Goal: Entertainment & Leisure: Consume media (video, audio)

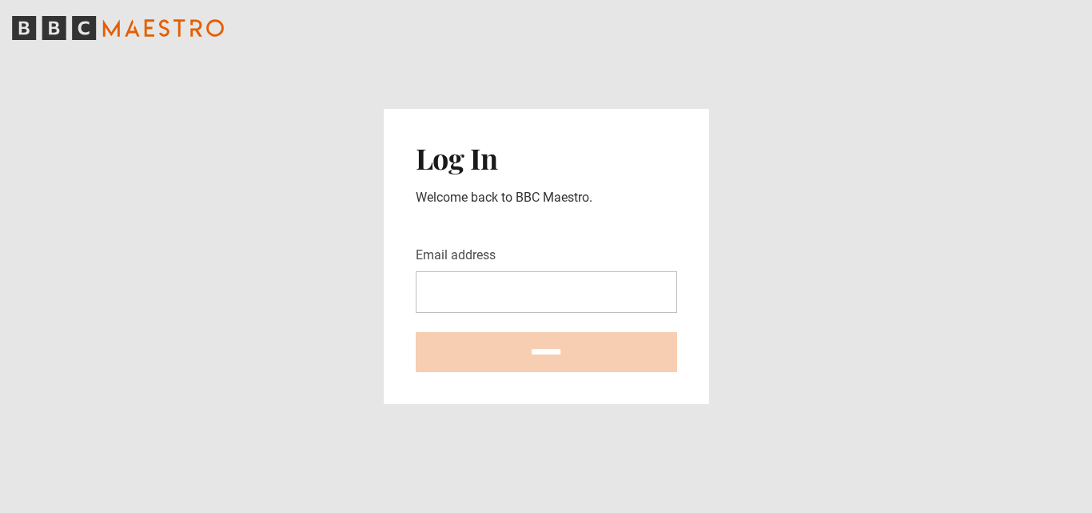
type input "**********"
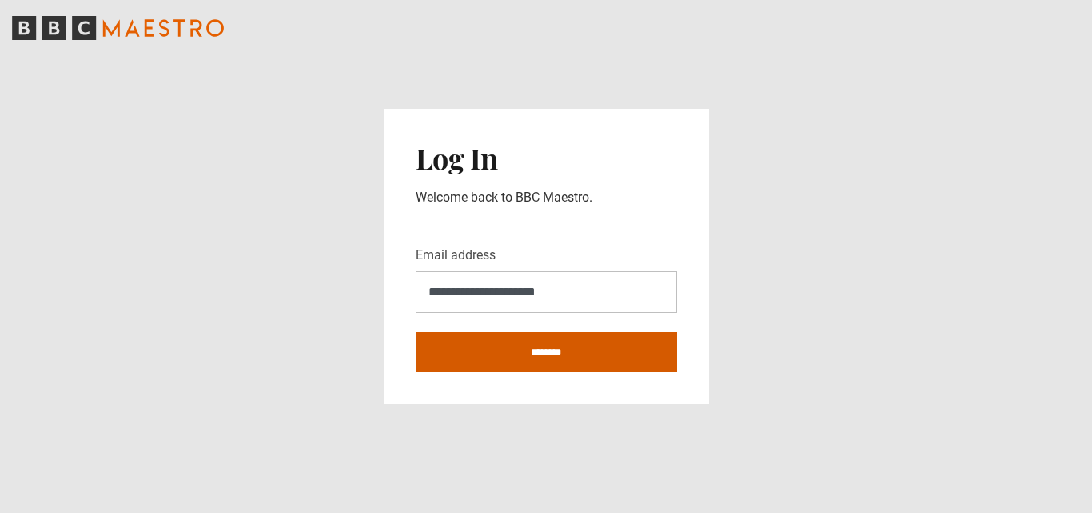
click at [527, 347] on input "********" at bounding box center [546, 352] width 261 height 40
type input "**********"
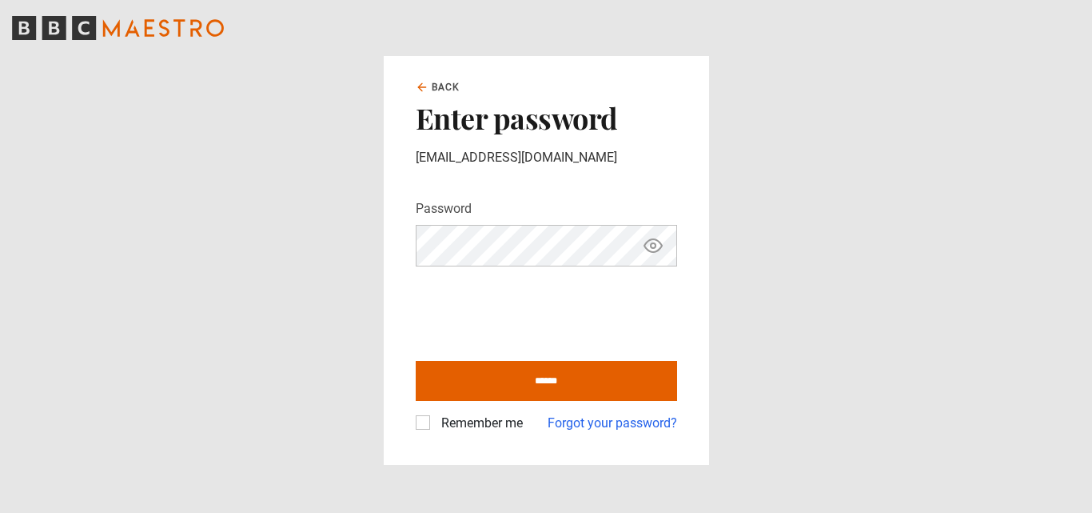
click at [435, 421] on label "Remember me" at bounding box center [479, 422] width 88 height 19
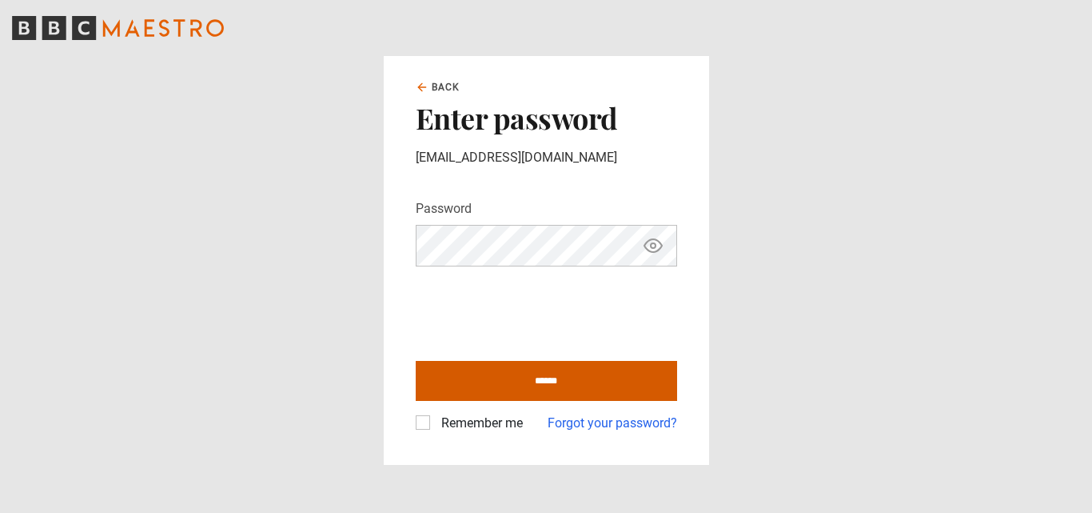
click at [469, 385] on input "******" at bounding box center [546, 381] width 261 height 40
type input "**********"
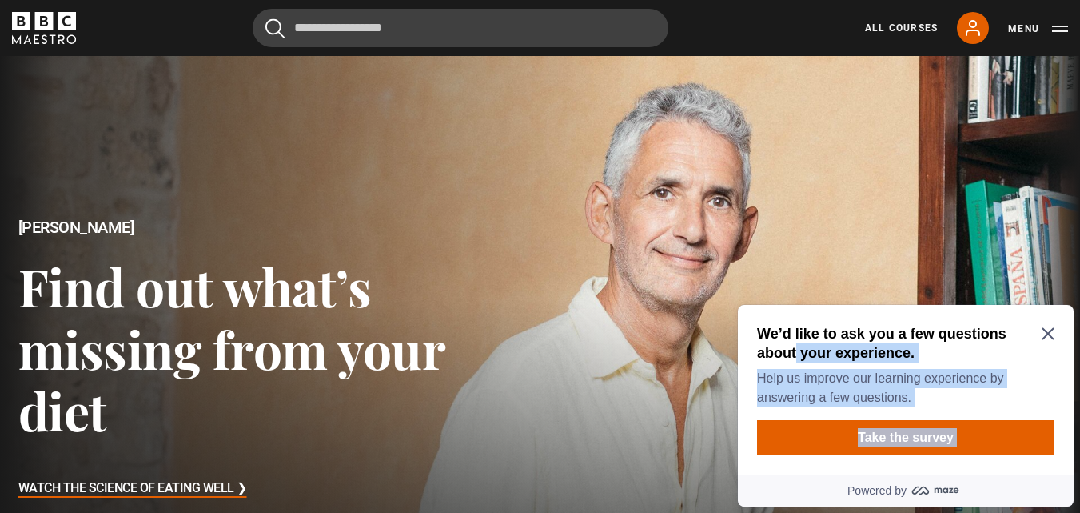
drag, startPoint x: 1039, startPoint y: 333, endPoint x: 1051, endPoint y: 332, distance: 12.0
click at [1051, 332] on div "We’d like to ask you a few questions about your experience. Help us improve our…" at bounding box center [906, 390] width 336 height 170
click at [1051, 332] on icon "Close Maze Prompt" at bounding box center [1048, 333] width 13 height 13
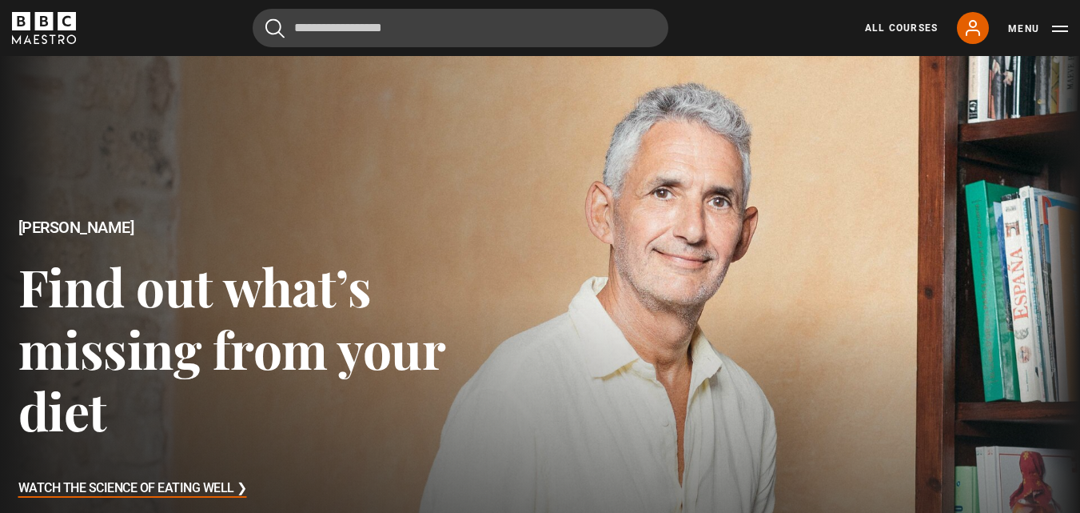
click at [880, 35] on div "All Courses My Account Search Menu" at bounding box center [957, 28] width 222 height 32
click at [880, 29] on link "All Courses" at bounding box center [901, 28] width 73 height 14
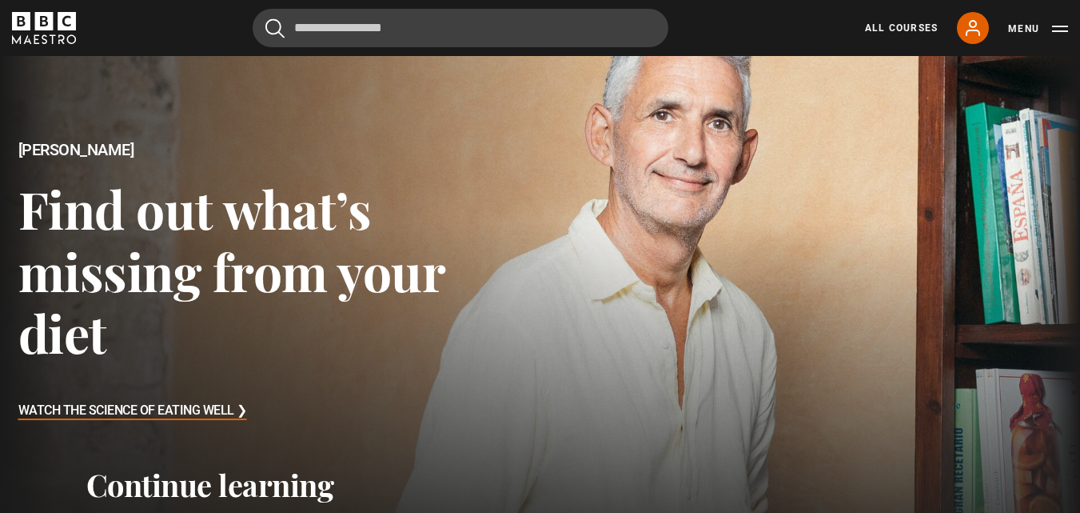
scroll to position [79, 0]
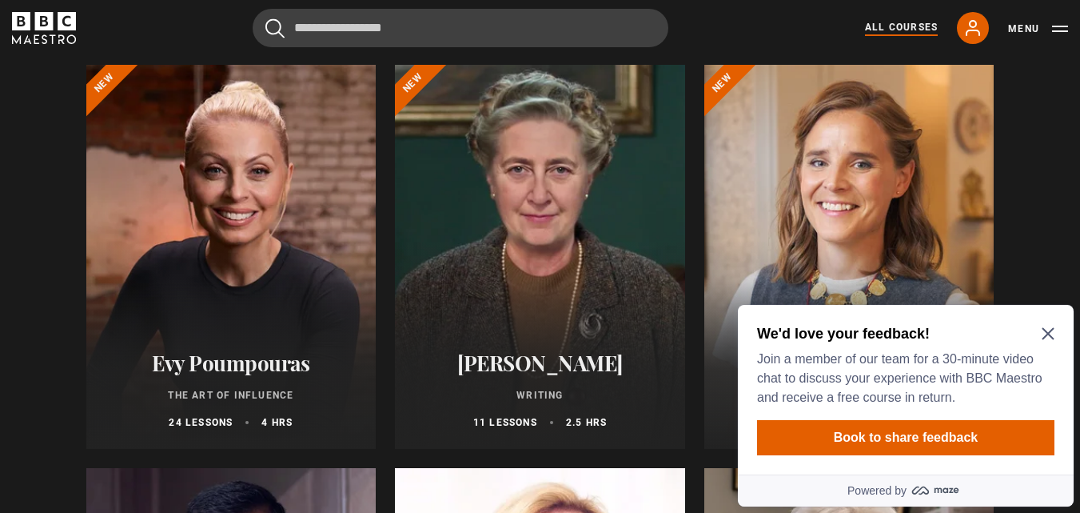
scroll to position [192, 0]
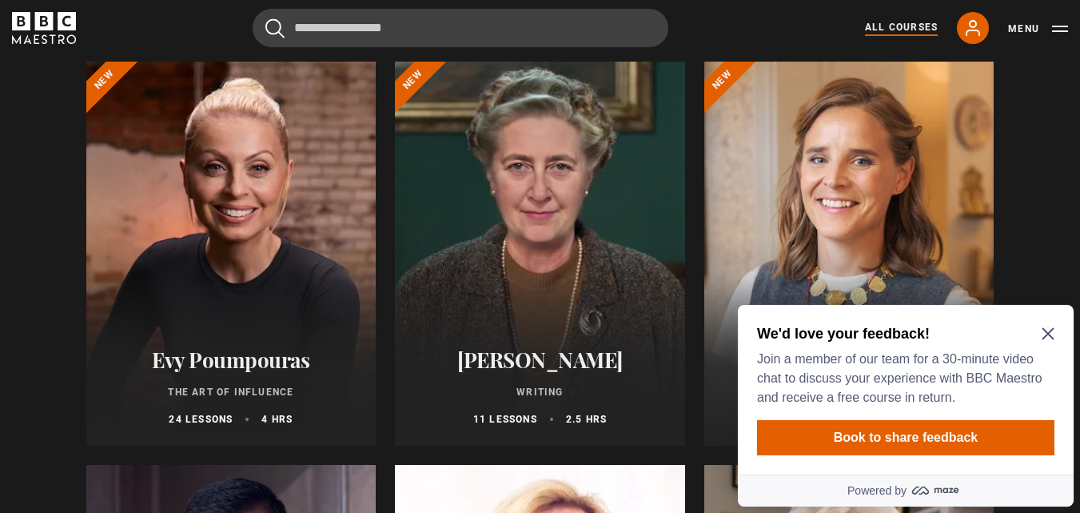
click at [1049, 334] on icon "Close Maze Prompt" at bounding box center [1048, 334] width 12 height 12
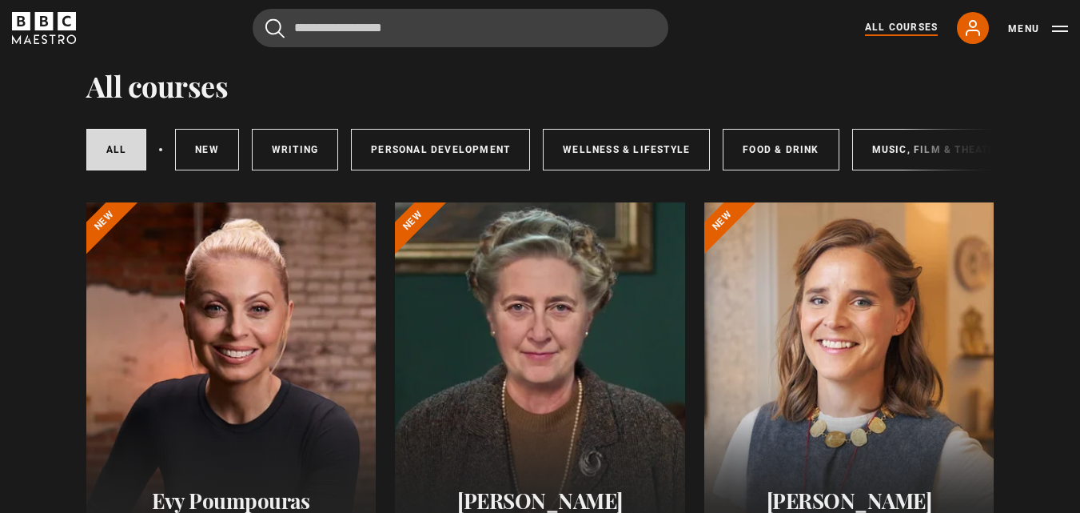
scroll to position [54, 0]
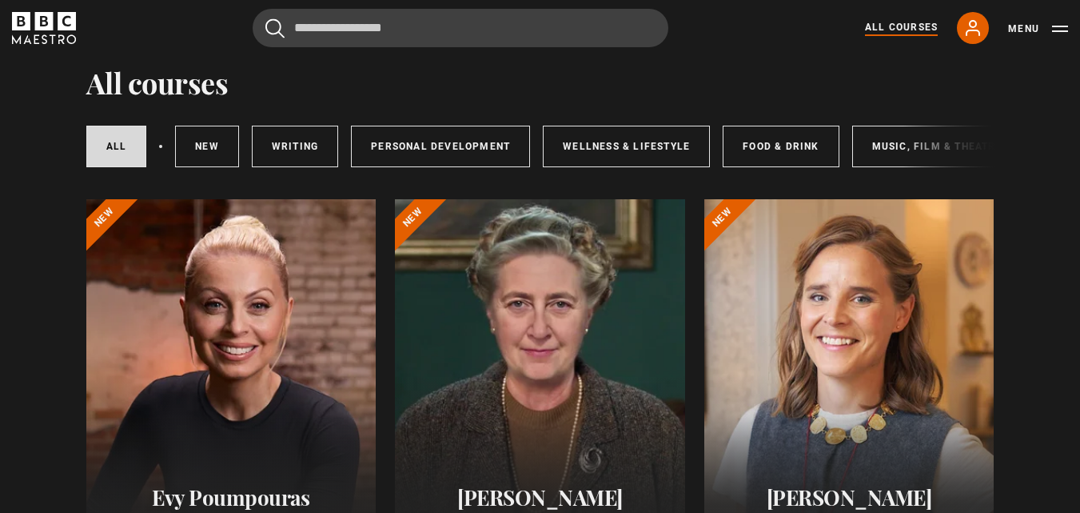
drag, startPoint x: 615, startPoint y: 172, endPoint x: 633, endPoint y: 174, distance: 18.5
click at [633, 173] on div "All courses New courses Writing Personal Development Wellness & Lifestyle Food …" at bounding box center [540, 146] width 908 height 54
drag, startPoint x: 632, startPoint y: 173, endPoint x: 700, endPoint y: 174, distance: 68.8
click at [698, 173] on div "All courses New courses Writing Personal Development Wellness & Lifestyle Food …" at bounding box center [540, 146] width 908 height 54
click at [912, 154] on div "All courses New courses Writing Personal Development Wellness & Lifestyle Food …" at bounding box center [540, 146] width 908 height 54
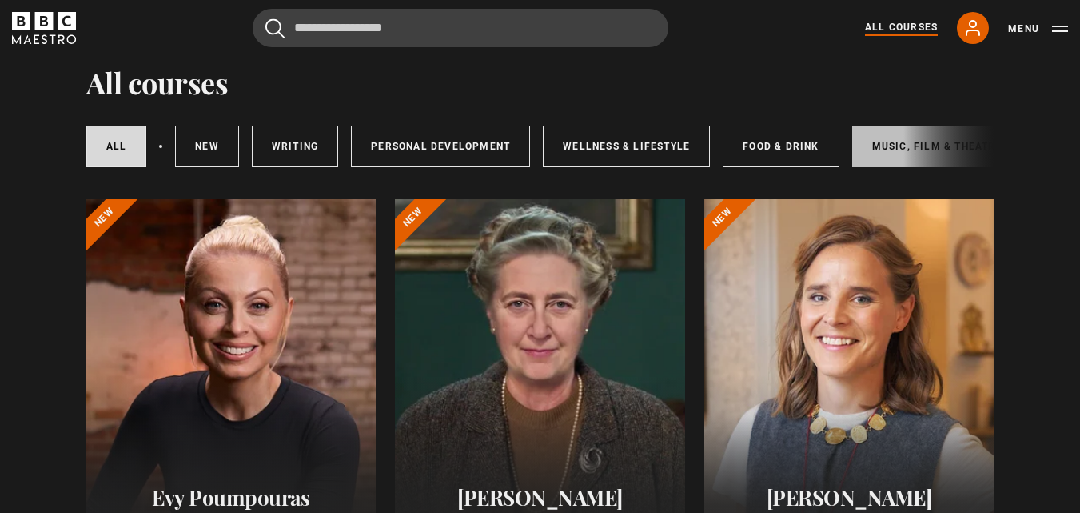
click at [896, 153] on link "Music, Film & Theatre" at bounding box center [937, 147] width 170 height 42
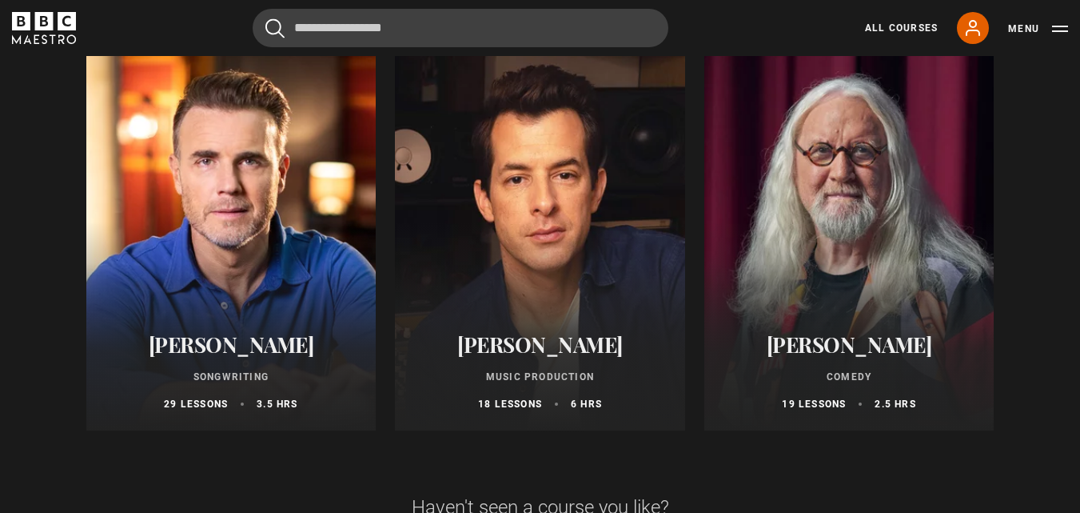
scroll to position [1014, 0]
click at [604, 295] on div at bounding box center [540, 238] width 290 height 384
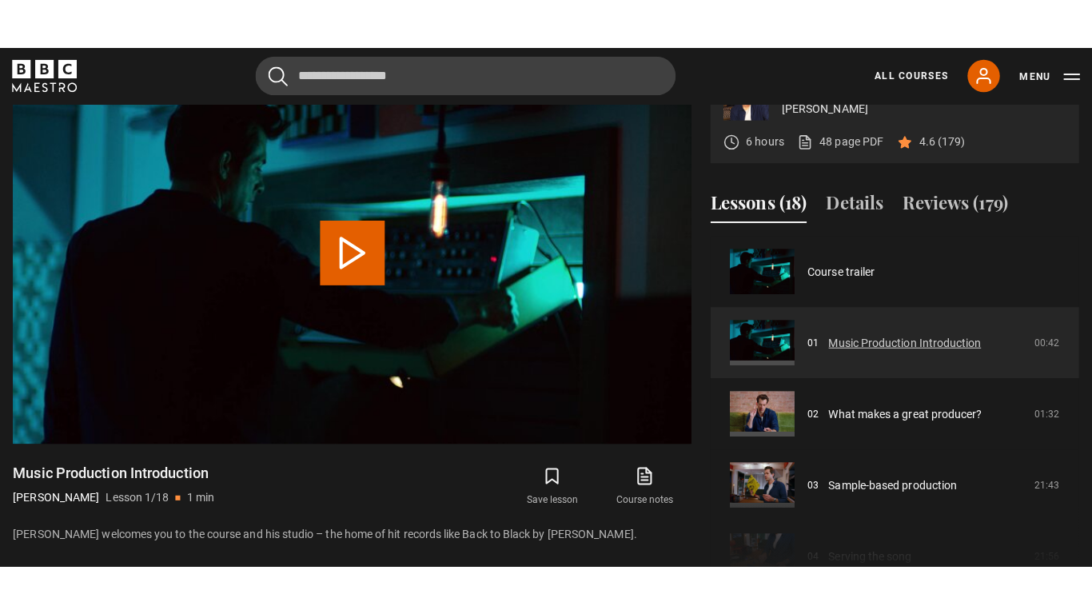
scroll to position [693, 0]
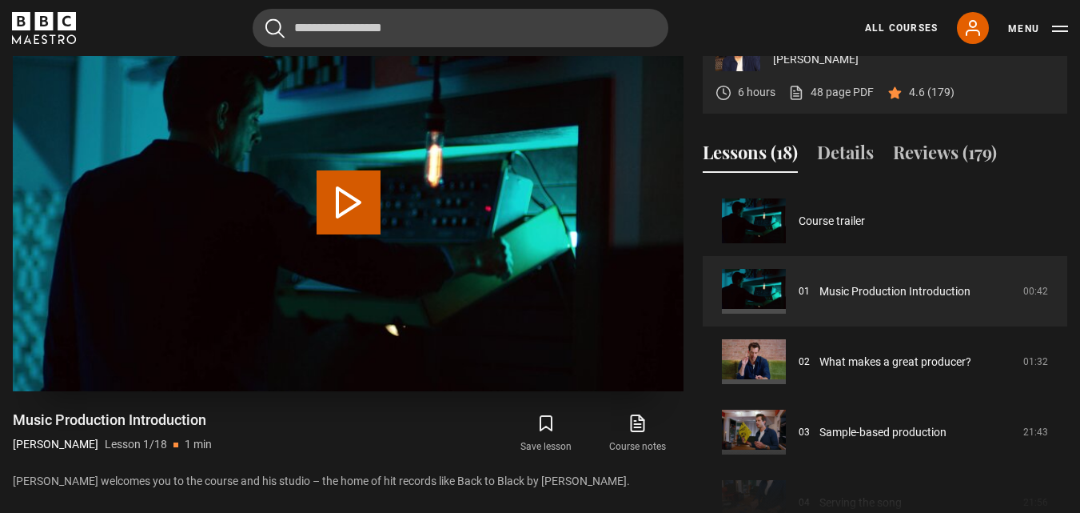
click at [497, 282] on video "Video Player" at bounding box center [348, 202] width 671 height 377
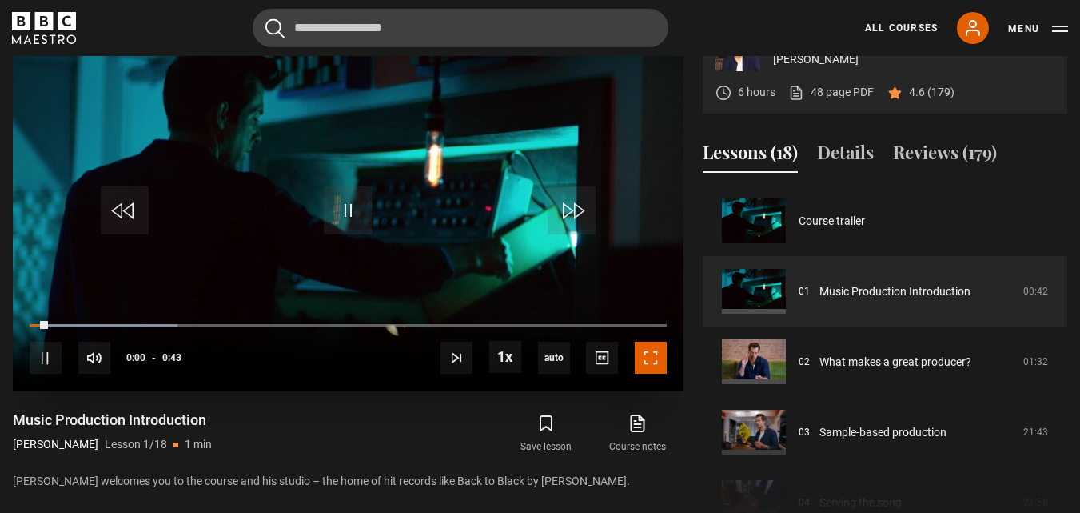
click at [645, 373] on span "Video Player" at bounding box center [651, 357] width 32 height 32
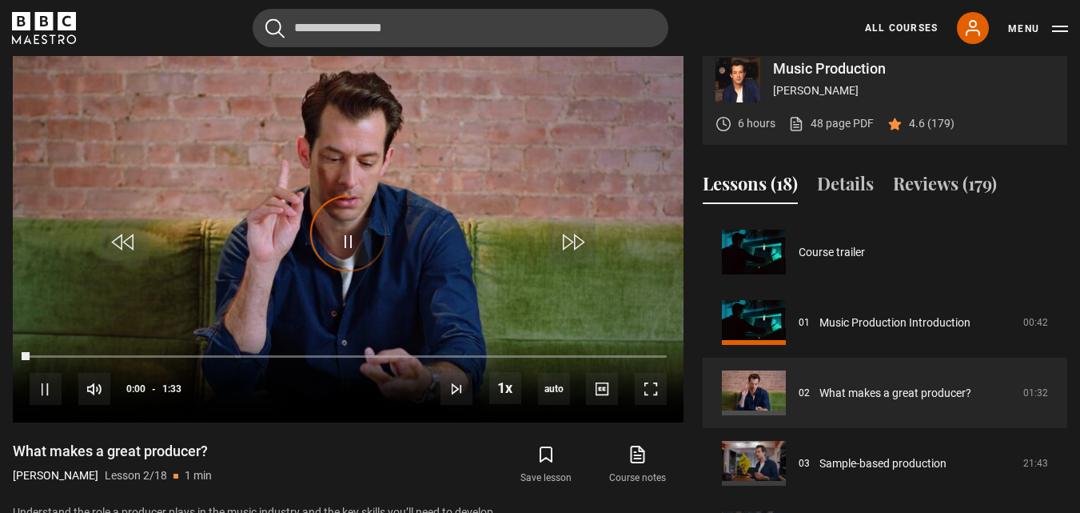
scroll to position [70, 0]
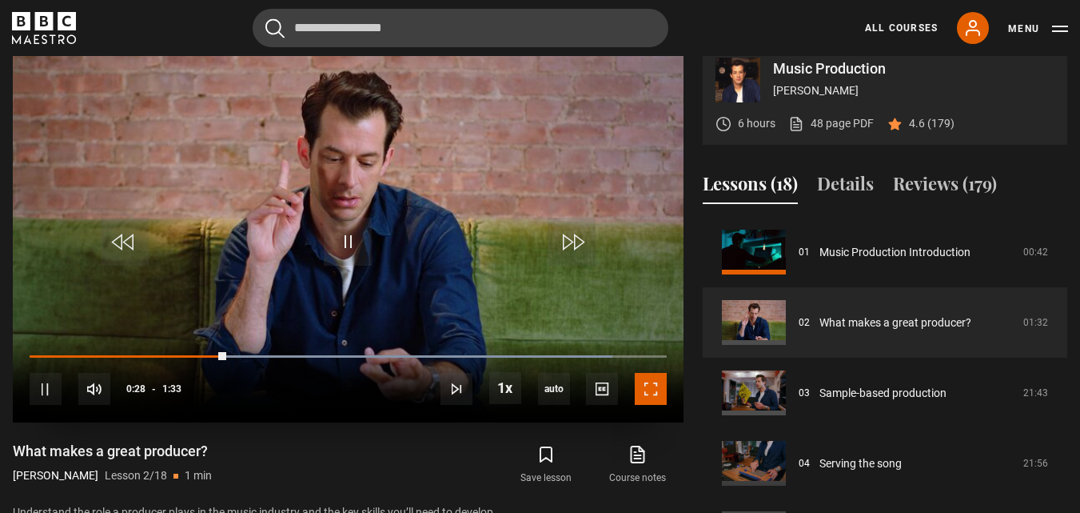
click at [661, 405] on span "Video Player" at bounding box center [651, 389] width 32 height 32
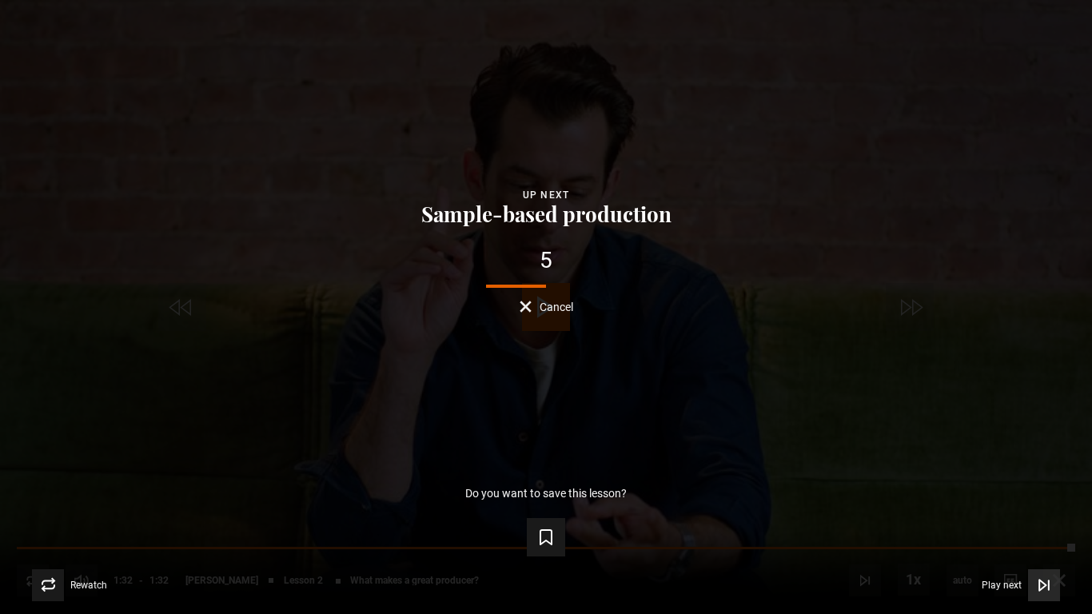
click at [1048, 512] on span "Video Player" at bounding box center [1044, 585] width 32 height 32
click at [541, 305] on span "Cancel" at bounding box center [557, 306] width 34 height 11
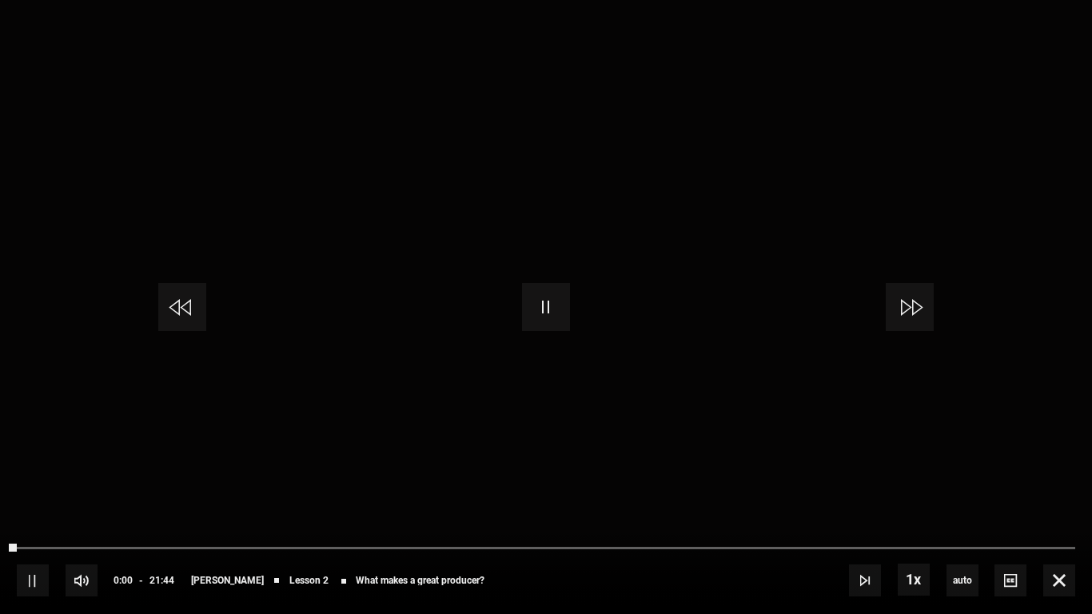
click at [1058, 512] on div "10s Skip Back 10 seconds Pause 10s Skip Forward 10 seconds Loaded : 0.00% 00:00…" at bounding box center [546, 569] width 1092 height 89
click at [1057, 512] on span "Video Player" at bounding box center [1059, 581] width 32 height 32
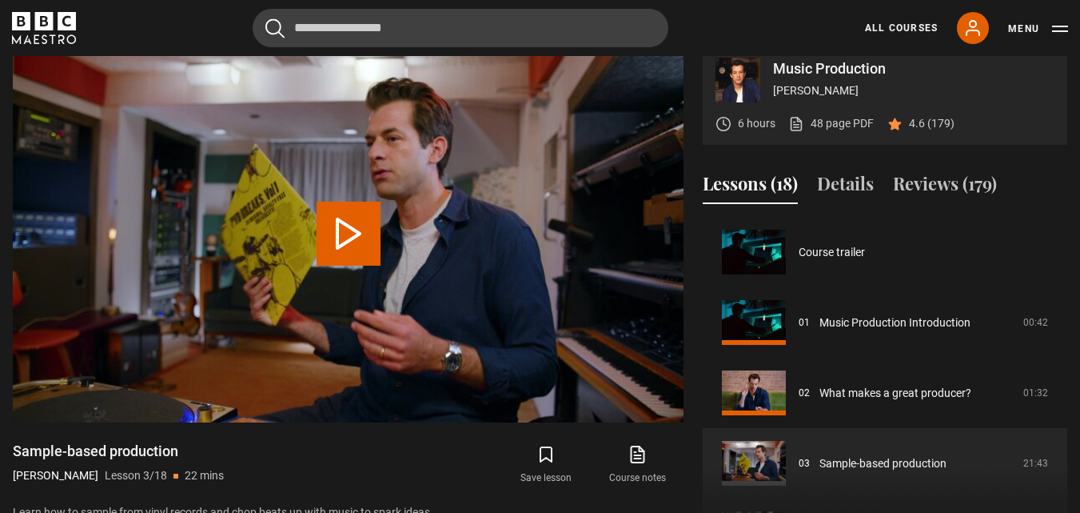
scroll to position [141, 0]
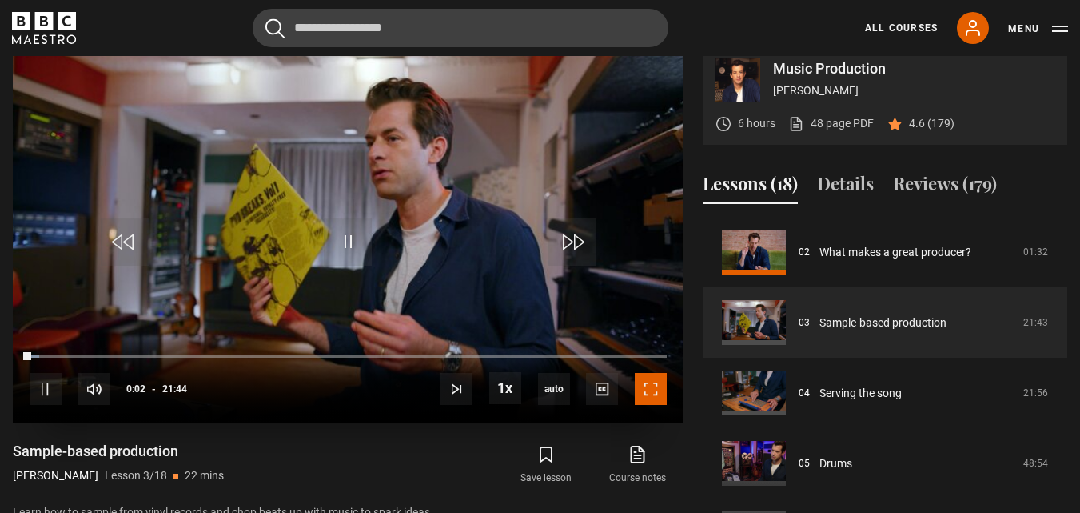
click at [638, 405] on span "Video Player" at bounding box center [651, 389] width 32 height 32
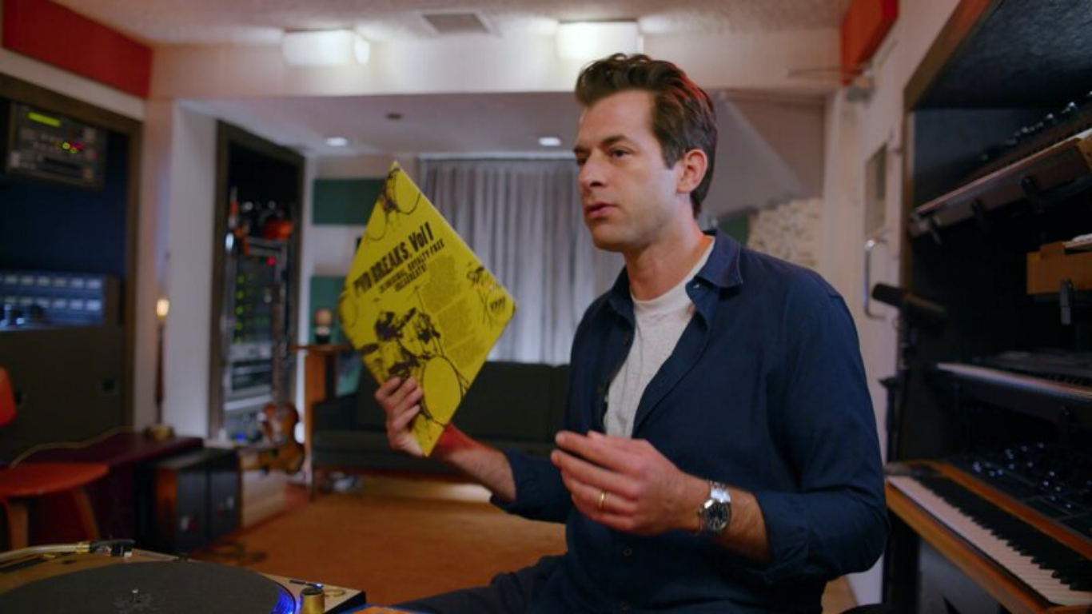
drag, startPoint x: 810, startPoint y: 422, endPoint x: 828, endPoint y: 433, distance: 20.4
click at [828, 433] on video "Video Player" at bounding box center [546, 307] width 1092 height 614
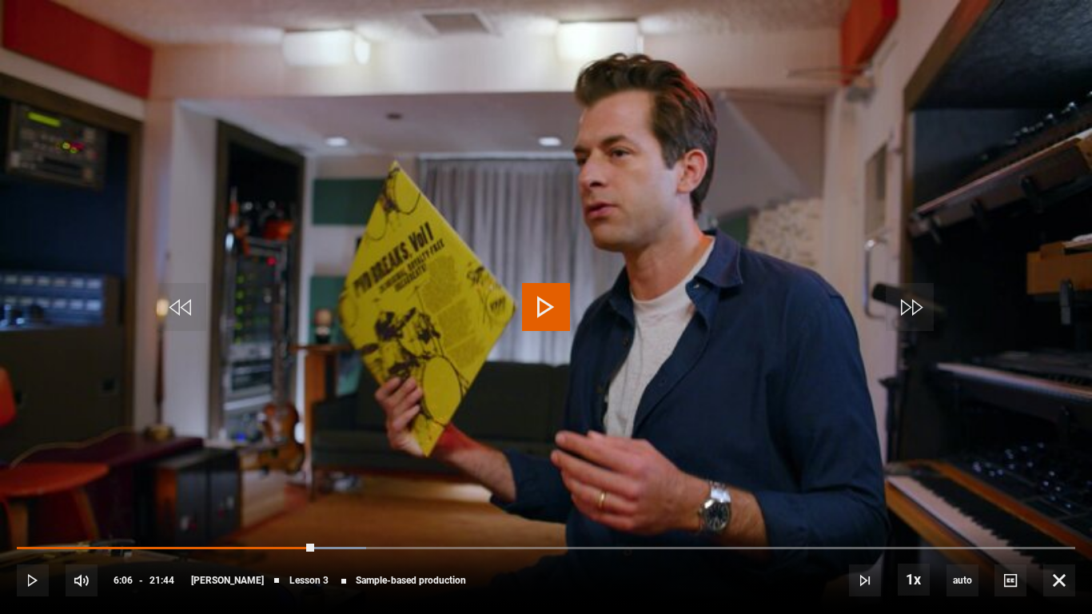
click at [1076, 466] on video "Video Player" at bounding box center [546, 307] width 1092 height 614
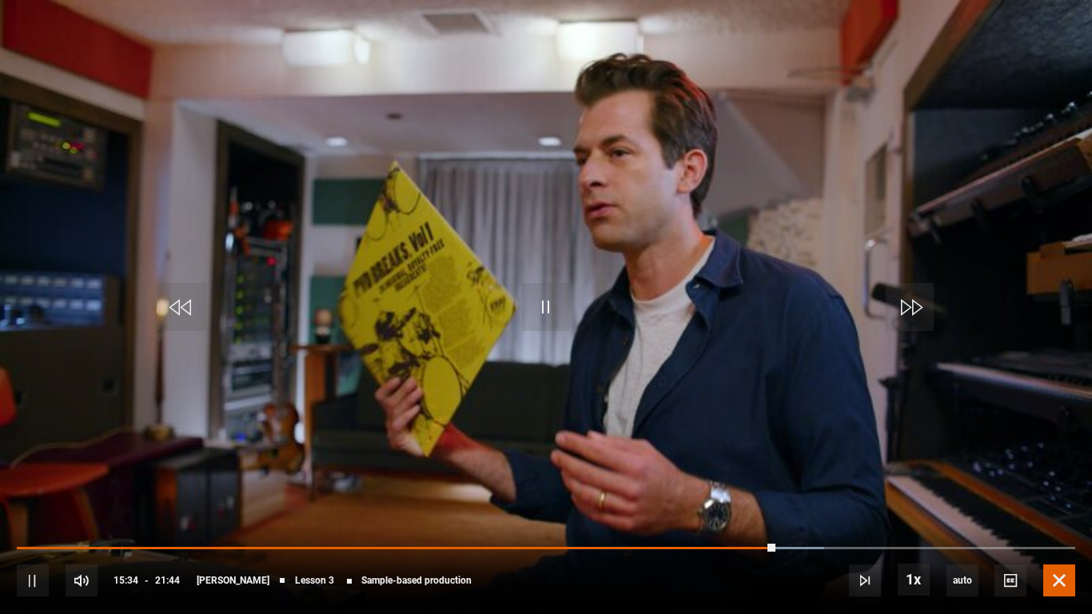
click at [1066, 512] on span "Video Player" at bounding box center [1059, 581] width 32 height 32
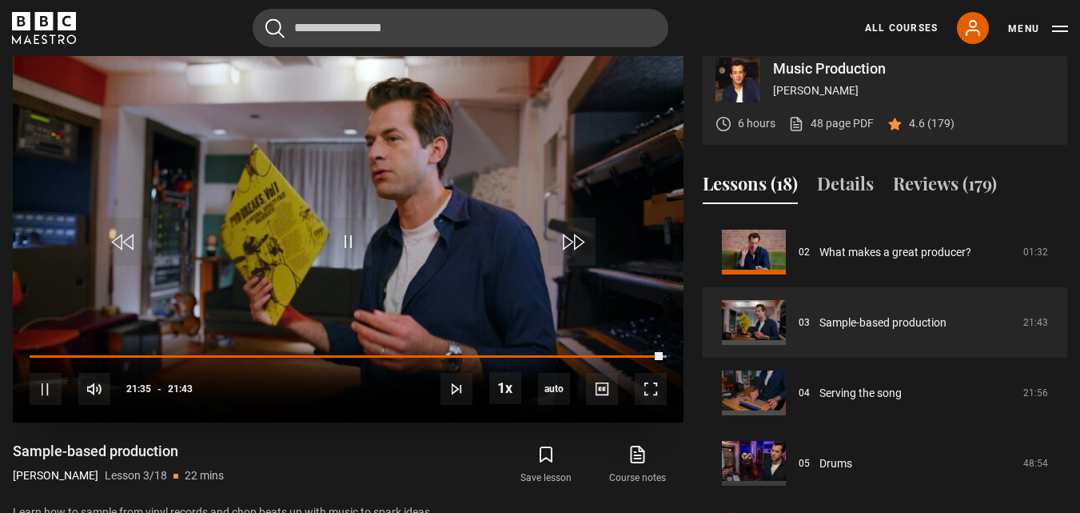
click at [560, 234] on video "Video Player" at bounding box center [348, 233] width 671 height 377
click at [567, 253] on span "Video Player" at bounding box center [572, 241] width 48 height 48
